Goal: Task Accomplishment & Management: Complete application form

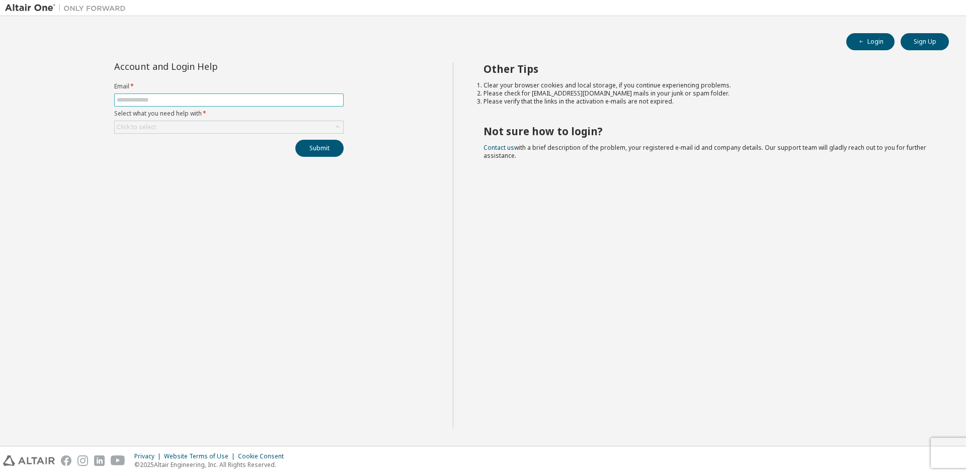
click at [151, 102] on input "text" at bounding box center [229, 100] width 224 height 8
type input "**********"
click at [297, 132] on div "Click to select" at bounding box center [229, 127] width 228 height 12
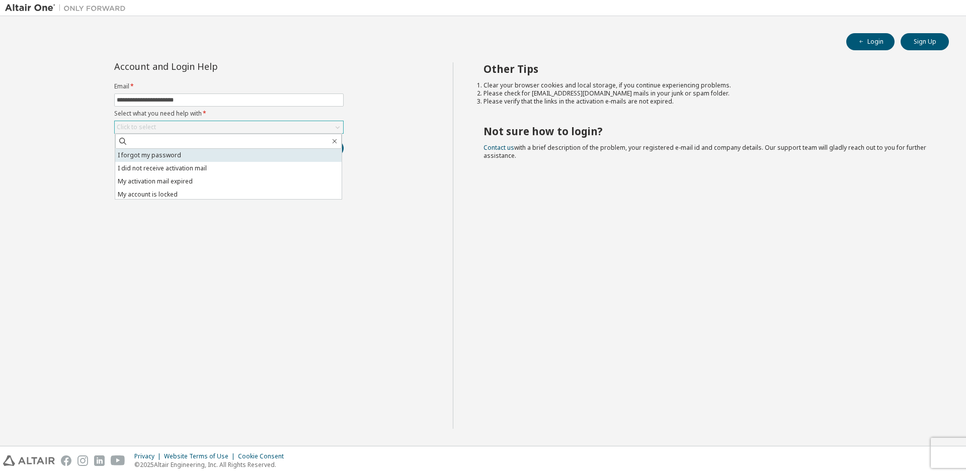
click at [212, 156] on li "I forgot my password" at bounding box center [228, 155] width 226 height 13
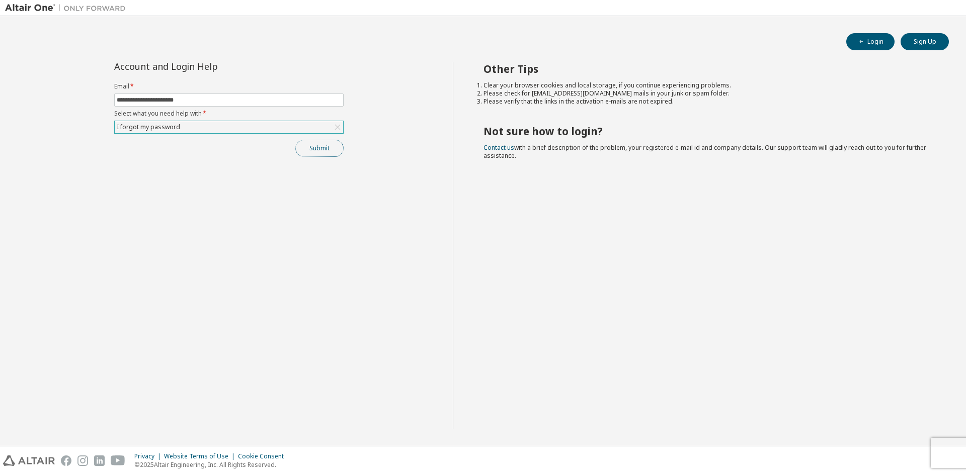
click at [318, 149] on button "Submit" at bounding box center [319, 148] width 48 height 17
click at [893, 448] on link "Altair support" at bounding box center [893, 448] width 40 height 9
click at [673, 234] on div "Other Tips Clear your browser cookies and local storage, if you continue experi…" at bounding box center [707, 245] width 509 height 367
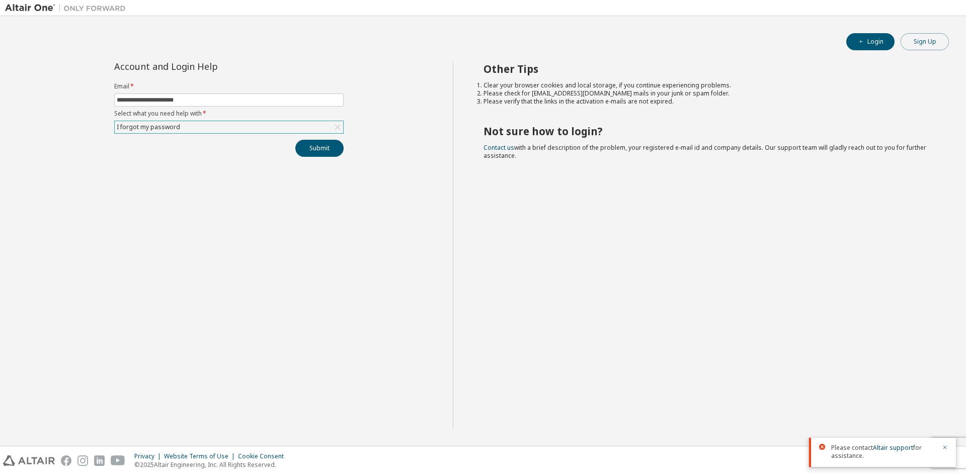
click at [914, 43] on button "Sign Up" at bounding box center [924, 41] width 48 height 17
